Goal: Transaction & Acquisition: Subscribe to service/newsletter

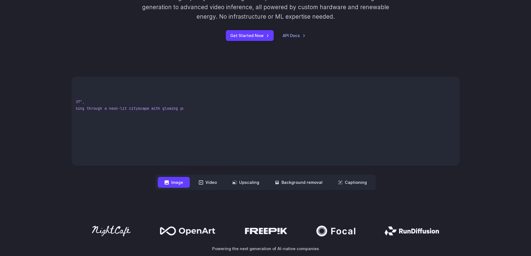
scroll to position [0, 111]
click at [158, 157] on pre "{ "taskType" : "imageInference" , "taskUUID" : "7f3ebcb6-b897-49e1-b98c-f5789d2…" at bounding box center [129, 121] width 107 height 80
drag, startPoint x: 102, startPoint y: 166, endPoint x: 154, endPoint y: 178, distance: 53.2
click at [102, 166] on div "**********" at bounding box center [266, 133] width 388 height 113
click at [196, 187] on button "Video" at bounding box center [207, 182] width 31 height 11
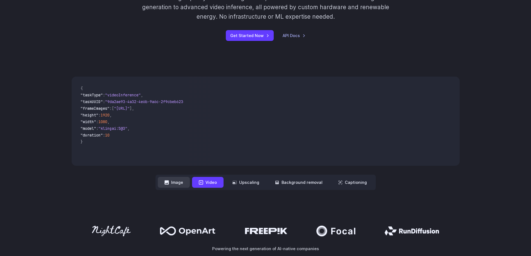
click at [178, 183] on button "Image" at bounding box center [174, 182] width 32 height 11
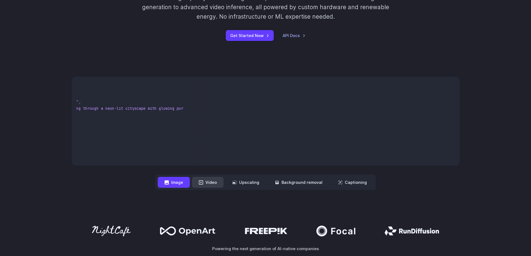
click at [202, 182] on icon at bounding box center [201, 182] width 4 height 4
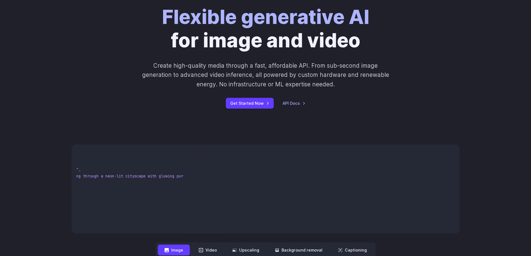
scroll to position [0, 0]
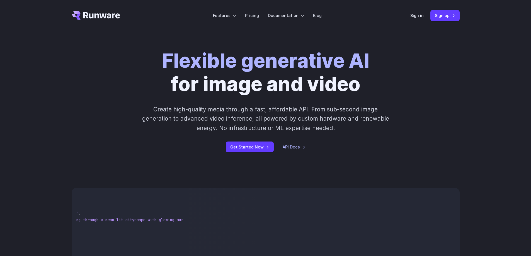
drag, startPoint x: 178, startPoint y: 150, endPoint x: 167, endPoint y: 152, distance: 11.5
drag, startPoint x: 167, startPoint y: 152, endPoint x: 135, endPoint y: 143, distance: 33.6
click at [135, 143] on div "Get Started Now API Docs" at bounding box center [265, 146] width 310 height 11
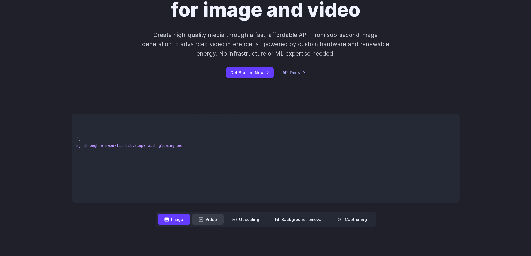
click at [219, 217] on button "Video" at bounding box center [207, 219] width 31 height 11
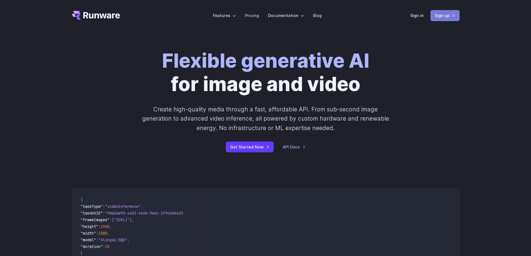
click at [441, 13] on link "Sign up" at bounding box center [444, 15] width 29 height 11
click at [424, 15] on div "Sign in Sign up" at bounding box center [434, 15] width 49 height 11
click at [420, 15] on link "Sign in" at bounding box center [416, 15] width 13 height 6
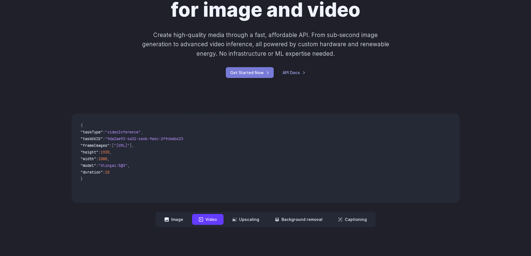
click at [255, 76] on link "Get Started Now" at bounding box center [250, 72] width 48 height 11
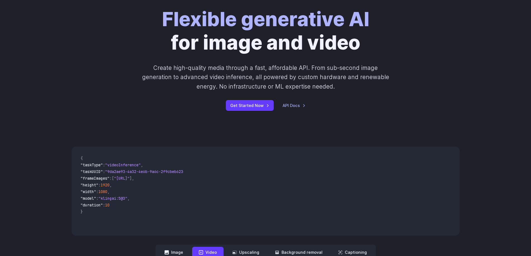
scroll to position [0, 0]
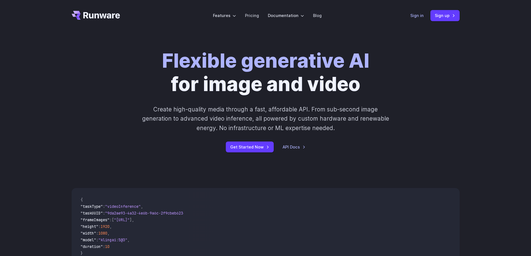
click at [414, 17] on link "Sign in" at bounding box center [416, 15] width 13 height 6
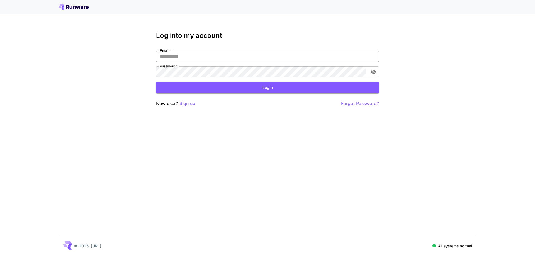
click at [233, 57] on input "Email   *" at bounding box center [267, 56] width 223 height 11
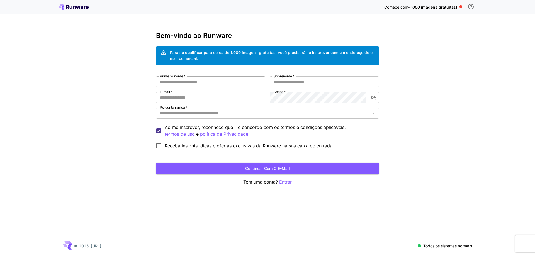
click at [228, 81] on input "Primeiro nome   *" at bounding box center [210, 81] width 109 height 11
type input "******"
click at [298, 82] on input "Sobrenome   *" at bounding box center [324, 81] width 109 height 11
type input "******"
click at [249, 100] on input "E-mail   *" at bounding box center [210, 97] width 109 height 11
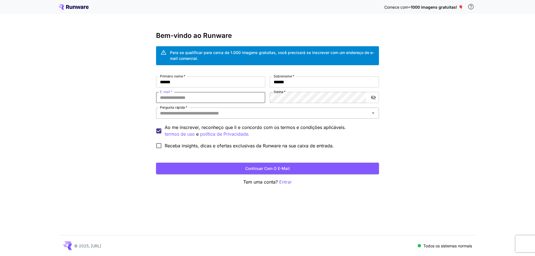
type input "**********"
click at [374, 96] on icon "alternar a visibilidade da senha" at bounding box center [373, 98] width 5 height 4
click at [243, 115] on input "Pergunta rápida   *" at bounding box center [263, 113] width 210 height 8
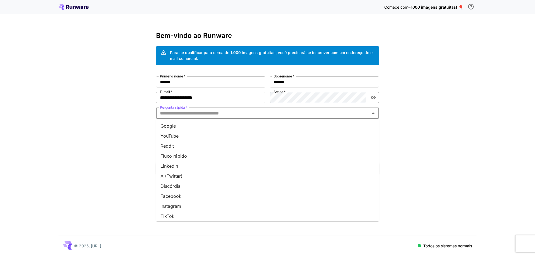
click at [181, 128] on li "Google" at bounding box center [267, 126] width 223 height 10
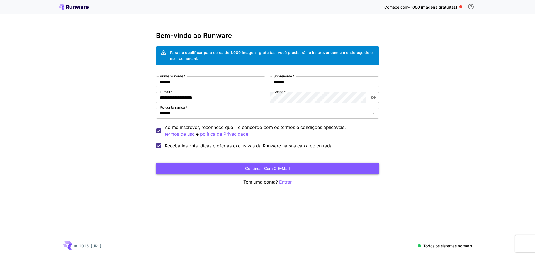
click at [224, 168] on button "Continuar com o e-mail" at bounding box center [267, 168] width 223 height 11
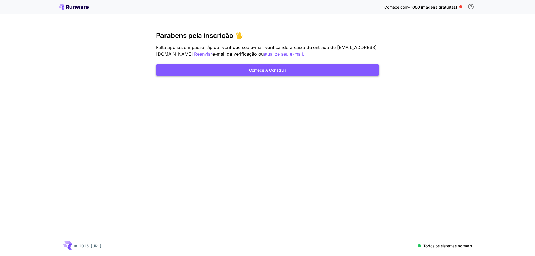
click at [302, 65] on button "Comece a construir" at bounding box center [267, 69] width 223 height 11
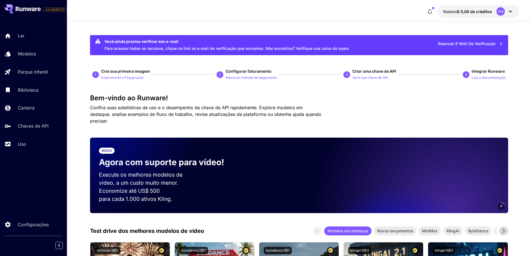
click at [513, 12] on icon at bounding box center [510, 11] width 7 height 7
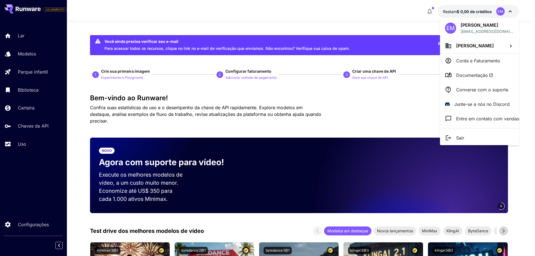
click at [511, 12] on div at bounding box center [267, 128] width 535 height 256
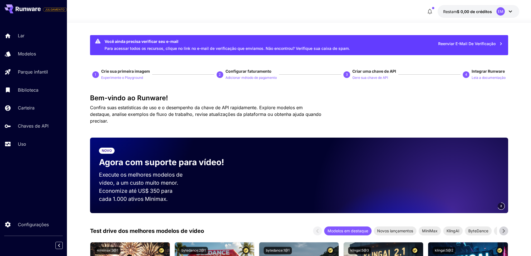
click at [470, 13] on font "$ 0,00 de créditos" at bounding box center [473, 11] width 35 height 5
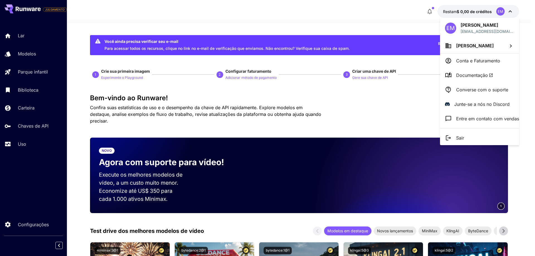
click at [428, 12] on div at bounding box center [267, 128] width 535 height 256
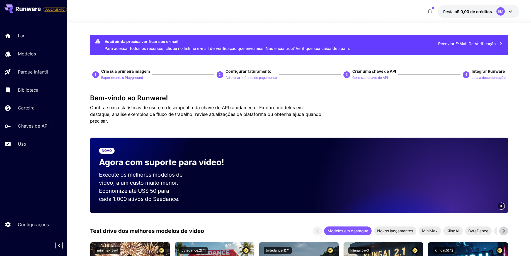
click at [497, 10] on div "EM" at bounding box center [500, 11] width 8 height 8
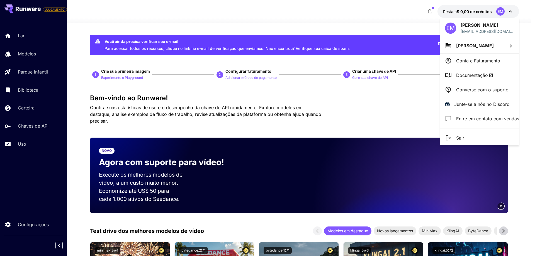
click at [338, 27] on div at bounding box center [267, 128] width 535 height 256
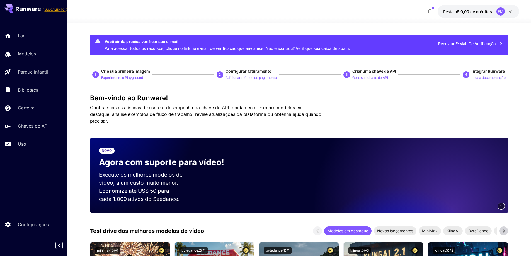
click at [169, 22] on div at bounding box center [299, 19] width 464 height 7
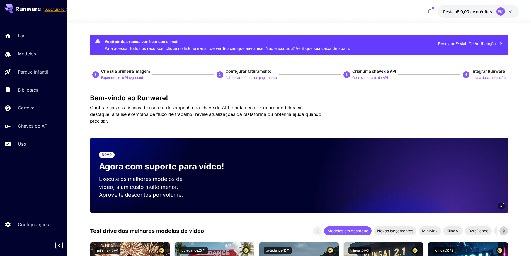
drag, startPoint x: 169, startPoint y: 24, endPoint x: 165, endPoint y: 33, distance: 9.3
drag, startPoint x: 165, startPoint y: 33, endPoint x: 164, endPoint y: 28, distance: 5.1
click at [33, 31] on link "Lar" at bounding box center [33, 36] width 67 height 14
click at [43, 40] on link "Lar" at bounding box center [33, 36] width 67 height 14
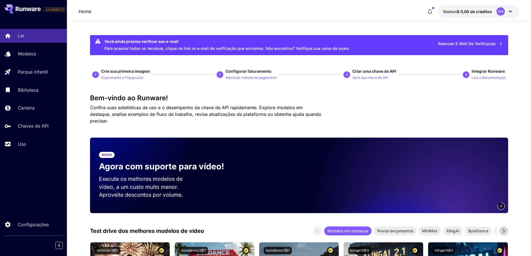
click at [34, 13] on button at bounding box center [22, 8] width 36 height 9
click at [33, 8] on icon at bounding box center [33, 10] width 3 height 4
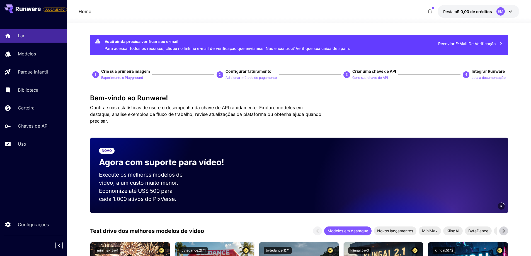
drag, startPoint x: 33, startPoint y: 171, endPoint x: 84, endPoint y: 199, distance: 58.1
click at [36, 171] on div "JULGAMENTO Lar Modelos Parque infantil Biblioteca Carteira Chaves de API Uso Co…" at bounding box center [33, 128] width 67 height 256
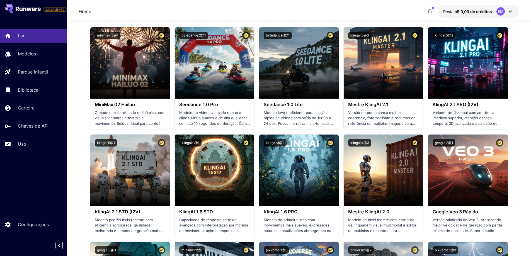
scroll to position [260, 0]
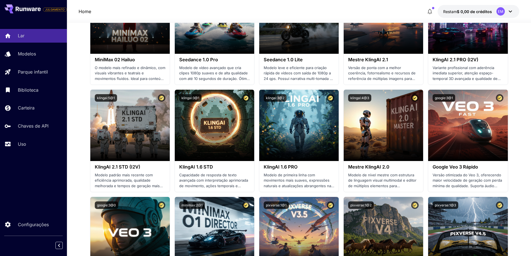
drag, startPoint x: 77, startPoint y: 192, endPoint x: 78, endPoint y: 195, distance: 3.2
click at [59, 244] on icon "Recolher barra lateral" at bounding box center [59, 245] width 7 height 7
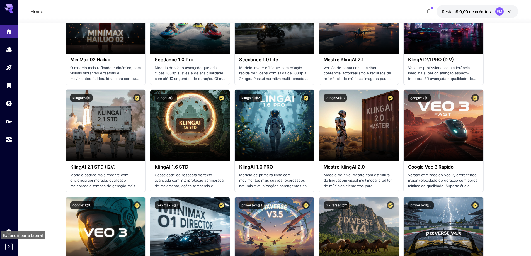
click at [8, 243] on icon "Expand sidebar" at bounding box center [9, 246] width 7 height 7
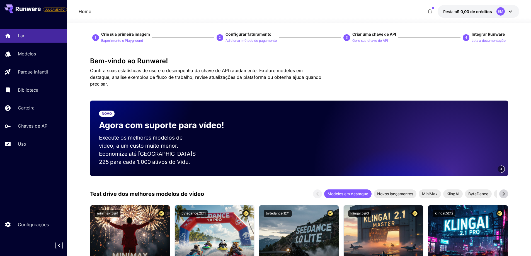
scroll to position [0, 0]
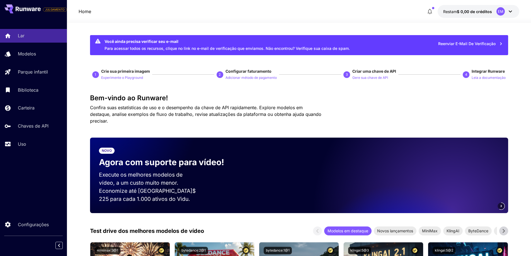
drag, startPoint x: 182, startPoint y: 15, endPoint x: 258, endPoint y: 26, distance: 76.0
click at [184, 15] on div "Home Restam $ 0,00 de créditos EM" at bounding box center [299, 11] width 441 height 13
click at [381, 13] on div "Home Restam $ 0,00 de créditos EM" at bounding box center [299, 11] width 441 height 13
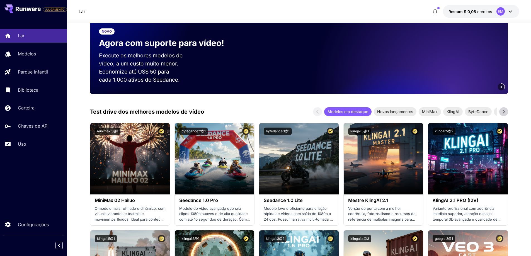
scroll to position [74, 0]
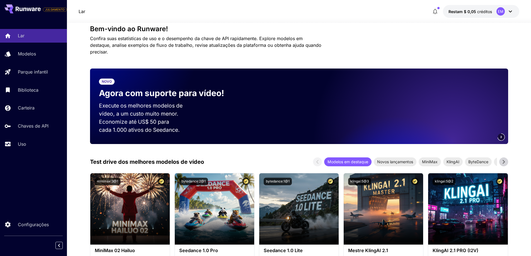
scroll to position [0, 0]
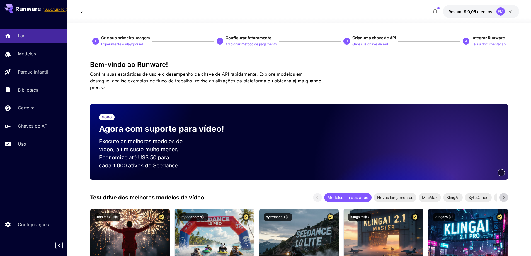
drag, startPoint x: 360, startPoint y: 78, endPoint x: 374, endPoint y: 65, distance: 19.5
click at [363, 77] on div "Bem-vindo ao Runware! Confira suas estatísticas de uso e o desempenho da chave …" at bounding box center [299, 76] width 418 height 30
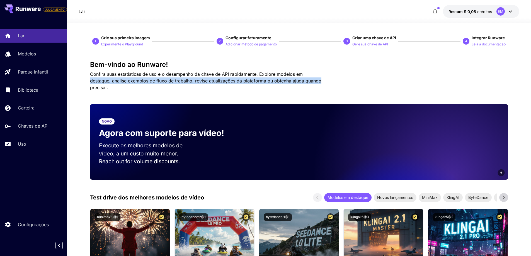
click at [436, 13] on icon "button" at bounding box center [434, 11] width 7 height 7
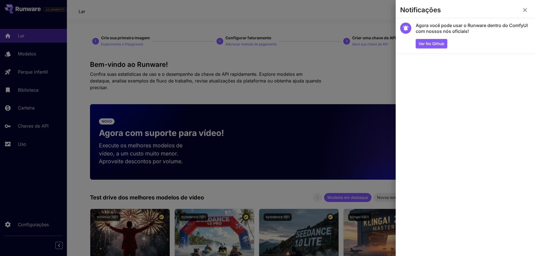
click at [376, 66] on div at bounding box center [267, 128] width 535 height 256
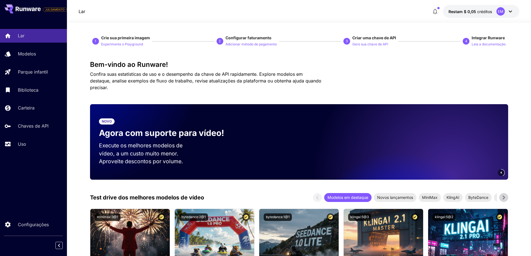
click at [372, 63] on h3 "Bem-vindo ao Runware!" at bounding box center [299, 65] width 418 height 8
click at [357, 124] on video at bounding box center [430, 141] width 156 height 75
drag, startPoint x: 335, startPoint y: 129, endPoint x: 347, endPoint y: 117, distance: 16.7
click at [347, 117] on div "2" at bounding box center [375, 141] width 266 height 75
click at [348, 128] on div "1" at bounding box center [375, 141] width 266 height 75
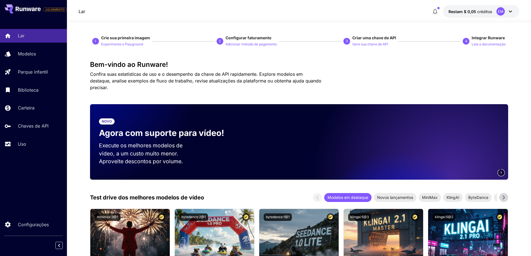
drag, startPoint x: 152, startPoint y: 118, endPoint x: 167, endPoint y: 118, distance: 14.8
click at [153, 118] on div "NOVO Agora com suporte para vídeo!" at bounding box center [164, 128] width 130 height 21
click at [424, 129] on video at bounding box center [430, 141] width 156 height 75
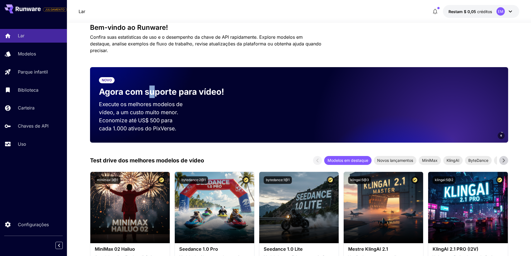
click at [422, 121] on video at bounding box center [430, 104] width 156 height 75
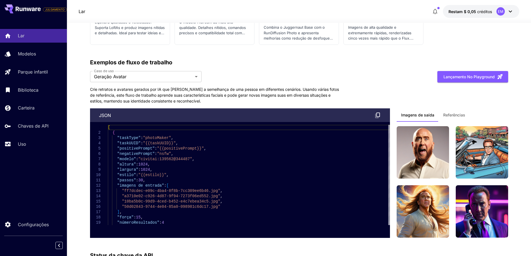
scroll to position [1151, 0]
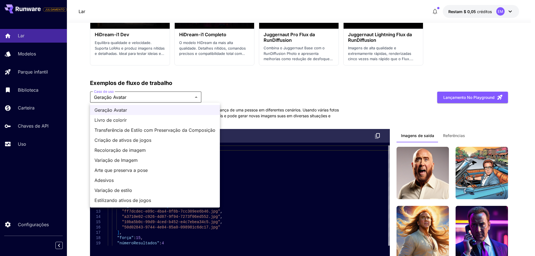
click at [183, 93] on div at bounding box center [267, 128] width 535 height 256
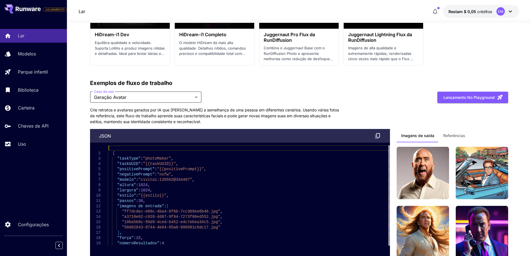
click at [403, 107] on div "**********" at bounding box center [299, 169] width 418 height 180
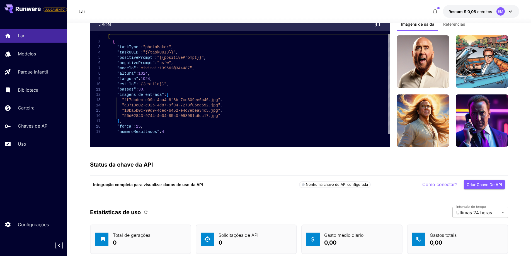
scroll to position [1300, 0]
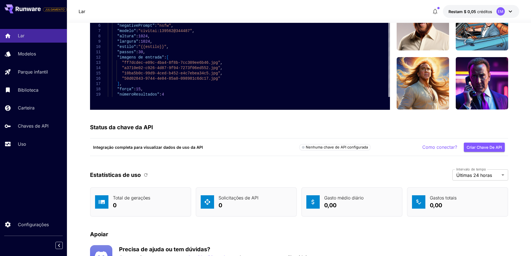
click at [438, 124] on div "Status da chave da API" at bounding box center [299, 127] width 418 height 8
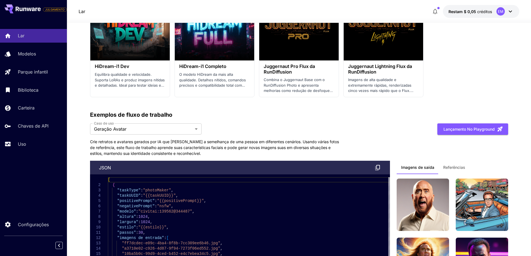
scroll to position [1111, 0]
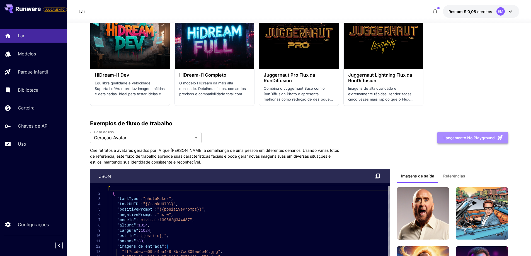
click at [451, 140] on font "Lançamento no Playground" at bounding box center [468, 137] width 51 height 5
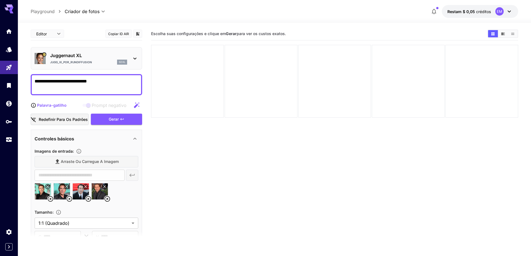
drag, startPoint x: 102, startPoint y: 80, endPoint x: 20, endPoint y: 76, distance: 82.6
click at [20, 76] on section "**********" at bounding box center [274, 161] width 513 height 277
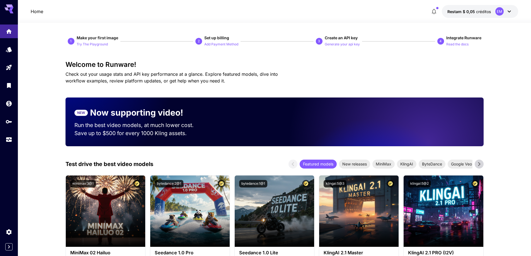
scroll to position [1111, 0]
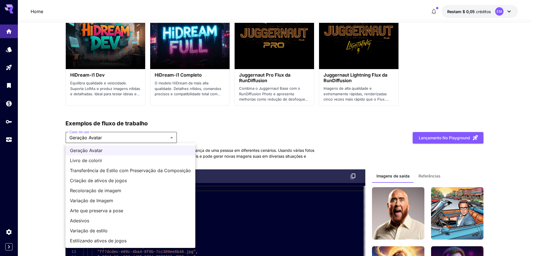
click at [250, 118] on div at bounding box center [267, 128] width 535 height 256
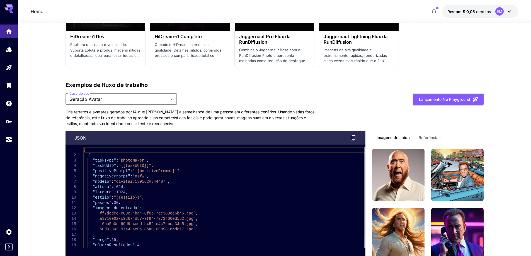
scroll to position [1185, 0]
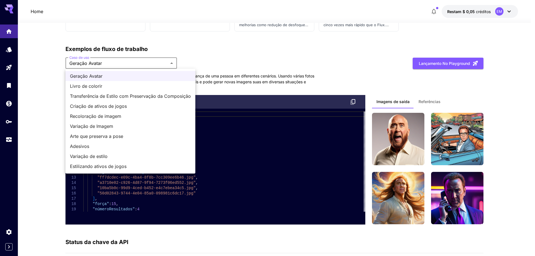
click at [147, 46] on div at bounding box center [267, 128] width 535 height 256
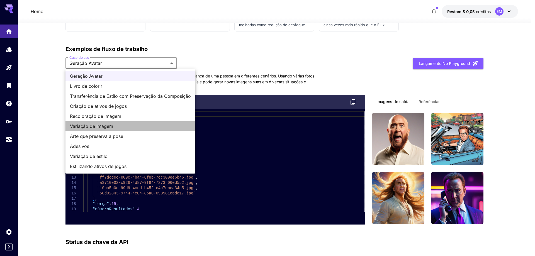
click at [104, 125] on font "Variação de Imagem" at bounding box center [91, 126] width 43 height 6
type input "**********"
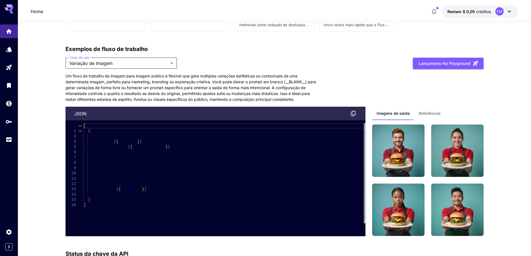
drag, startPoint x: 54, startPoint y: 129, endPoint x: 76, endPoint y: 128, distance: 22.3
click at [91, 127] on div "[ { "taskType": "imageInference", "taskUUID": " { { taskUUID } } ", "positivePr…" at bounding box center [224, 173] width 282 height 100
click at [97, 126] on div "[" at bounding box center [224, 125] width 282 height 5
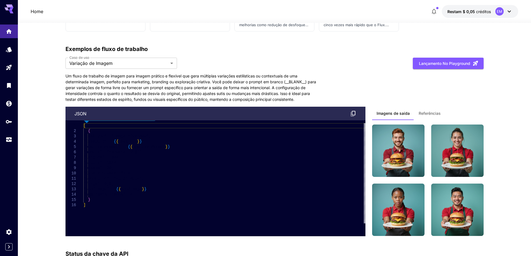
click at [88, 123] on div at bounding box center [86, 123] width 4 height 4
click at [109, 120] on div "Cannot edit in read-only editor" at bounding box center [119, 117] width 71 height 8
click at [112, 121] on div "Cannot edit in read-only editor" at bounding box center [119, 118] width 71 height 11
type textarea "**********"
click at [83, 199] on div "[ { "taskType": "imageInference", "taskUUID": " { { taskUUID } } ", "positivePr…" at bounding box center [224, 173] width 282 height 100
